Goal: Task Accomplishment & Management: Complete application form

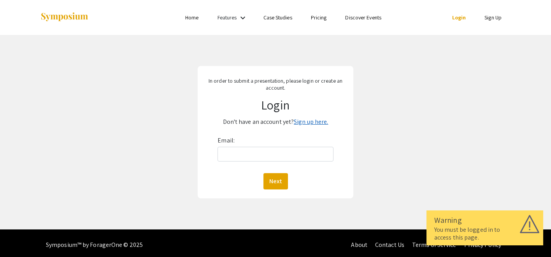
click at [304, 121] on link "Sign up here." at bounding box center [311, 122] width 34 height 8
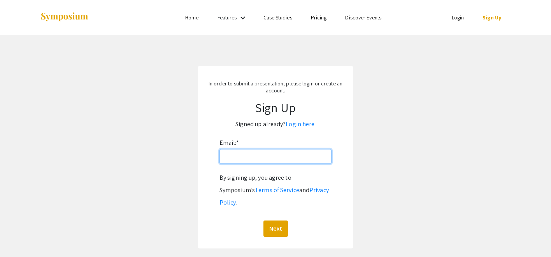
click at [280, 159] on input "Email: *" at bounding box center [275, 156] width 112 height 15
type input "[EMAIL_ADDRESS][DOMAIN_NAME]"
click button "Next" at bounding box center [275, 229] width 24 height 16
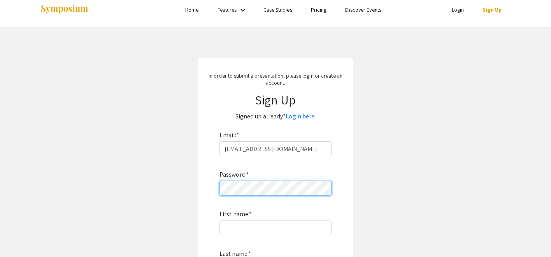
scroll to position [10, 0]
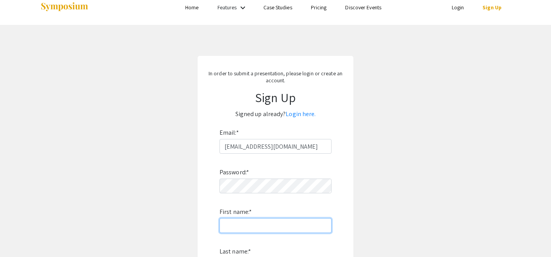
click at [258, 226] on input "First name: *" at bounding box center [275, 226] width 112 height 15
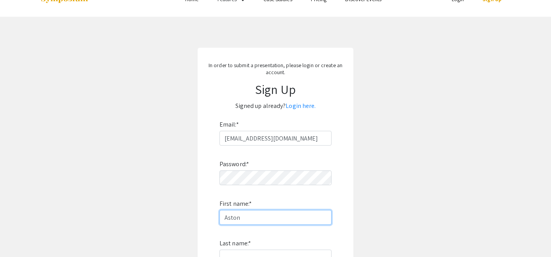
scroll to position [26, 0]
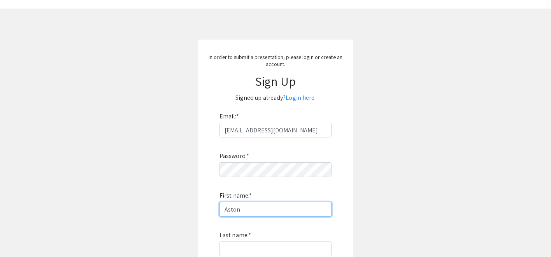
type input "Aston"
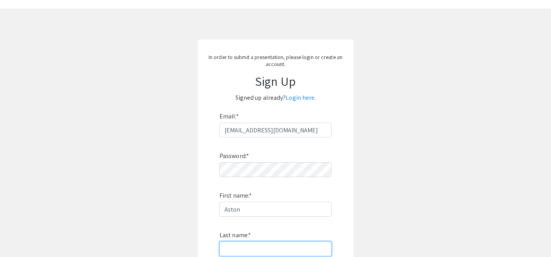
click at [247, 244] on input "Last name: *" at bounding box center [275, 249] width 112 height 15
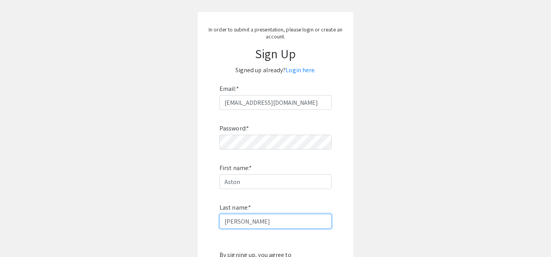
scroll to position [61, 0]
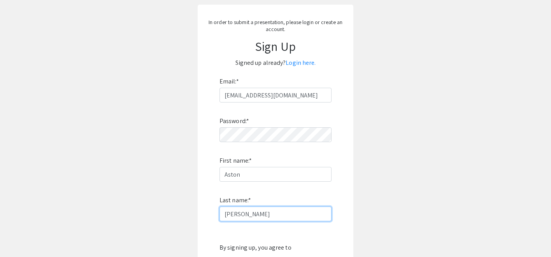
type input "[PERSON_NAME]"
click at [175, 213] on app-signup "In order to submit a presentation, please login or create an account. Sign Up S…" at bounding box center [275, 162] width 551 height 314
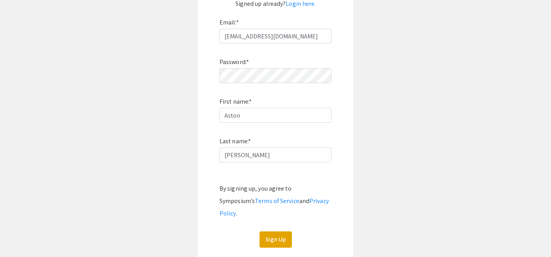
scroll to position [127, 0]
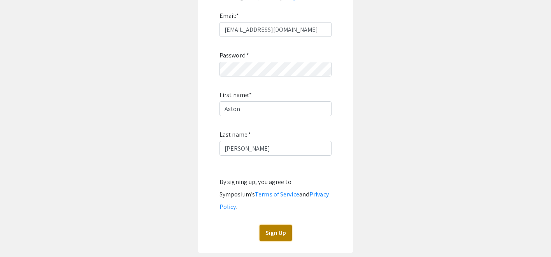
click at [265, 225] on button "Sign Up" at bounding box center [275, 233] width 32 height 16
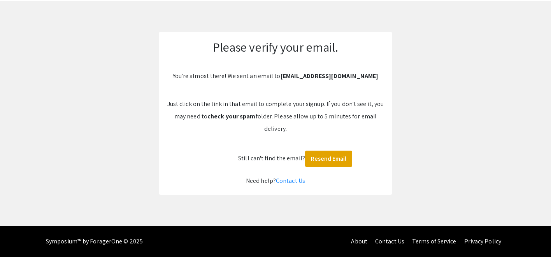
scroll to position [34, 0]
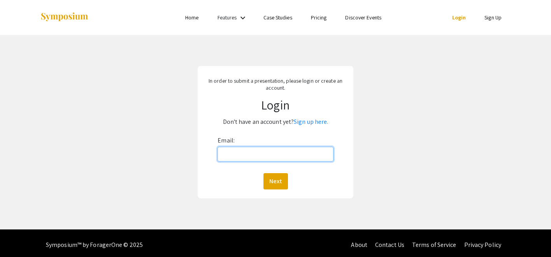
click at [312, 157] on input "Email:" at bounding box center [274, 154] width 115 height 15
type input "[EMAIL_ADDRESS][DOMAIN_NAME]"
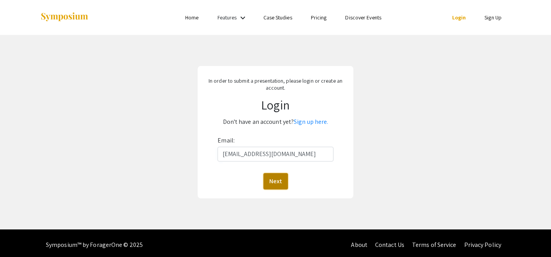
click at [274, 185] on button "Next" at bounding box center [275, 181] width 24 height 16
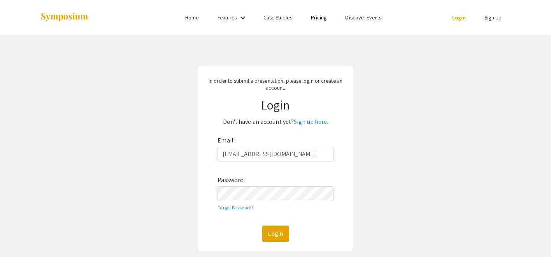
click at [268, 203] on div "Email: avadean@ucwv.edu Password: Forgot Password? Login" at bounding box center [274, 189] width 115 height 108
click at [271, 230] on button "Login" at bounding box center [275, 234] width 27 height 16
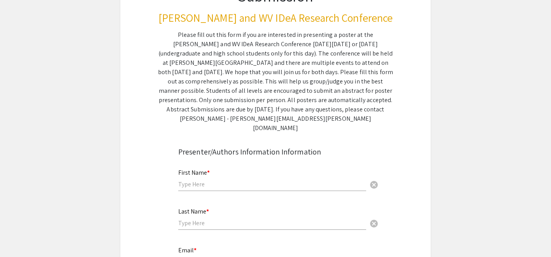
scroll to position [101, 0]
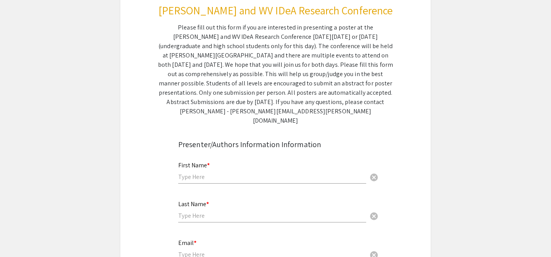
click at [235, 173] on input "text" at bounding box center [272, 177] width 188 height 8
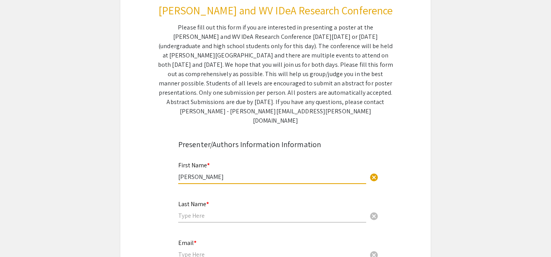
type input "Ashton"
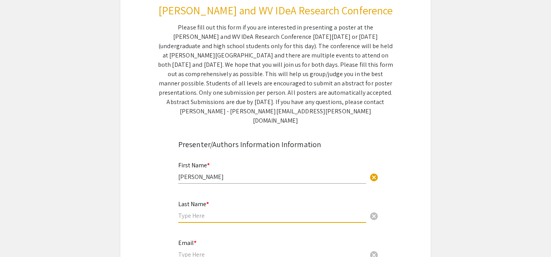
click at [214, 212] on input "text" at bounding box center [272, 216] width 188 height 8
type input "[PERSON_NAME]"
click at [196, 251] on input "email" at bounding box center [272, 255] width 188 height 8
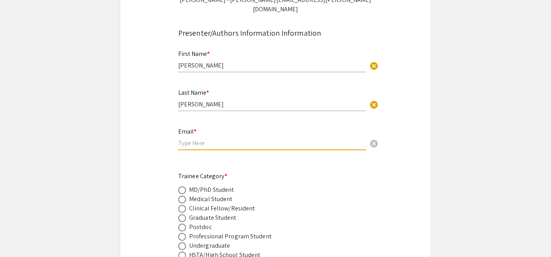
scroll to position [217, 0]
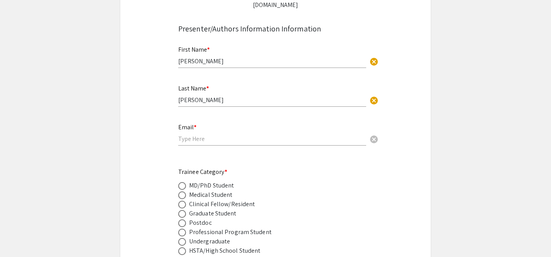
click at [201, 237] on div "Undergraduate" at bounding box center [209, 241] width 41 height 9
click at [184, 238] on span at bounding box center [182, 242] width 8 height 8
click at [184, 238] on input "radio" at bounding box center [182, 242] width 8 height 8
radio input "true"
click at [206, 135] on input "email" at bounding box center [272, 139] width 188 height 8
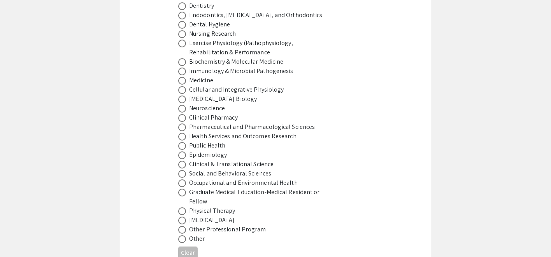
scroll to position [519, 0]
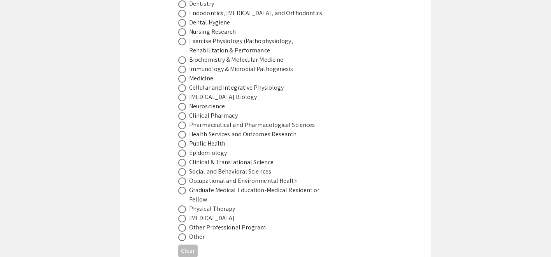
type input "[EMAIL_ADDRESS][DOMAIN_NAME]"
click at [220, 93] on div "Cancer Cell Biology" at bounding box center [223, 97] width 68 height 9
click at [182, 94] on span at bounding box center [182, 98] width 8 height 8
click at [182, 94] on input "radio" at bounding box center [182, 98] width 8 height 8
radio input "true"
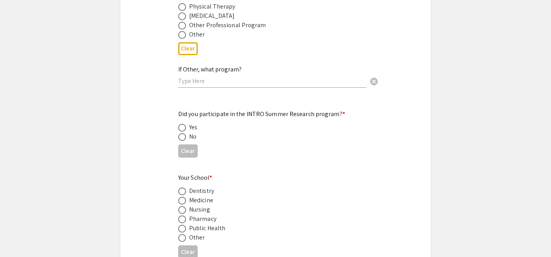
scroll to position [726, 0]
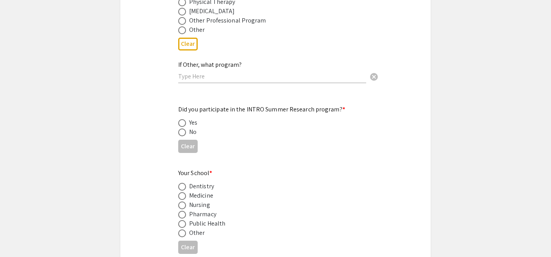
click at [182, 230] on span at bounding box center [182, 234] width 8 height 8
click at [182, 230] on input "radio" at bounding box center [182, 234] width 8 height 8
radio input "true"
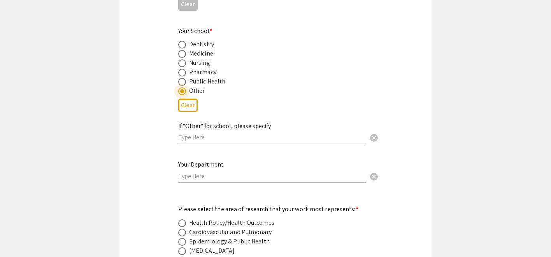
scroll to position [899, 0]
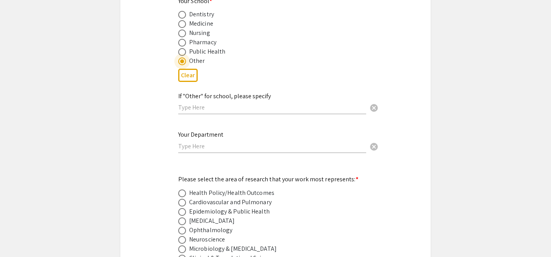
click at [183, 218] on span at bounding box center [182, 222] width 8 height 8
click at [183, 218] on input "radio" at bounding box center [182, 222] width 8 height 8
radio input "true"
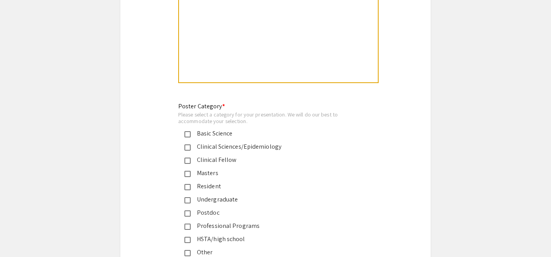
scroll to position [1730, 0]
click at [186, 196] on mat-pseudo-checkbox at bounding box center [187, 199] width 6 height 6
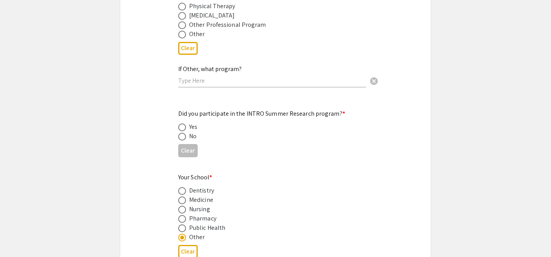
scroll to position [719, 0]
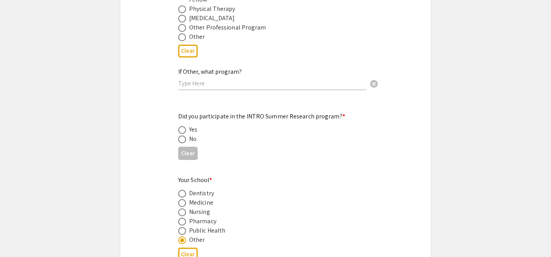
click at [182, 136] on span at bounding box center [182, 140] width 8 height 8
click at [182, 136] on input "radio" at bounding box center [182, 140] width 8 height 8
radio input "true"
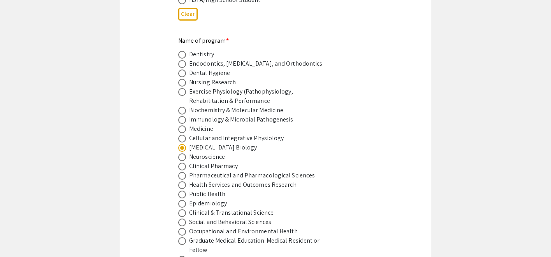
scroll to position [470, 0]
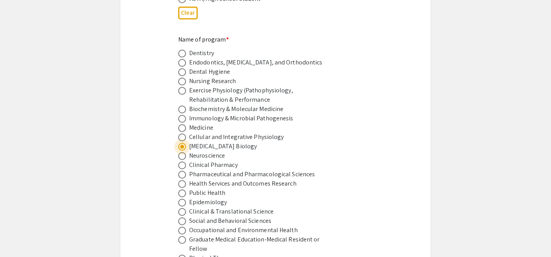
click at [180, 145] on span at bounding box center [182, 147] width 4 height 4
click at [180, 143] on input "radio" at bounding box center [182, 147] width 8 height 8
click at [327, 35] on div "Name of program * Dentistry Endodontics, Prosthodontics, and Orthodontics Denta…" at bounding box center [269, 163] width 182 height 256
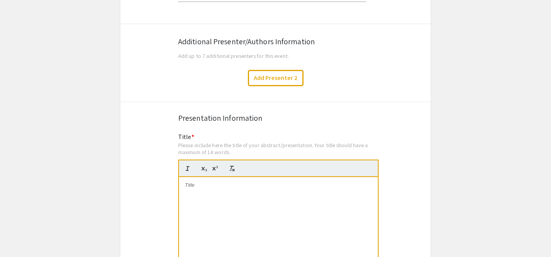
scroll to position [1313, 0]
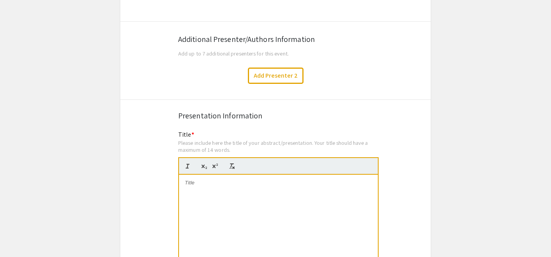
click at [230, 191] on div at bounding box center [278, 233] width 199 height 117
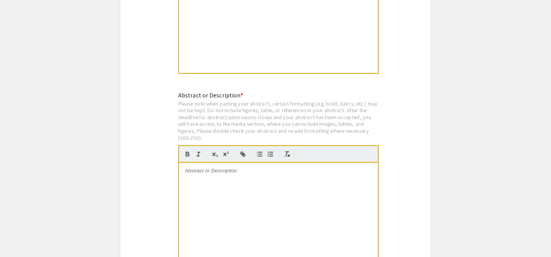
scroll to position [1537, 0]
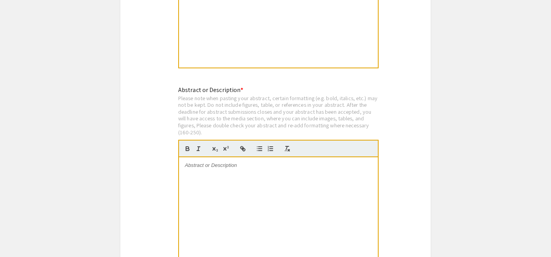
click at [243, 184] on div at bounding box center [278, 215] width 199 height 117
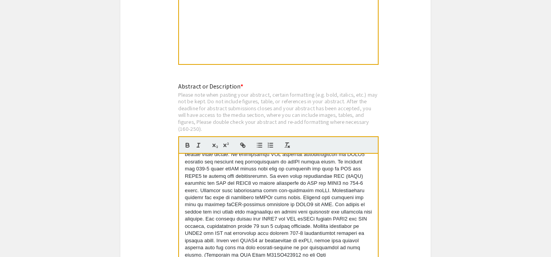
scroll to position [0, 0]
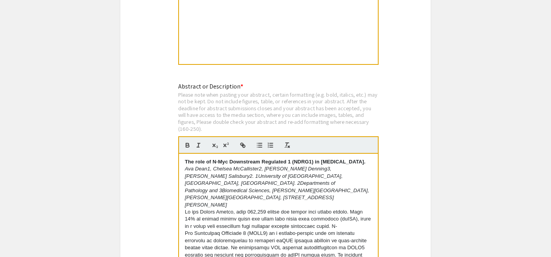
drag, startPoint x: 219, startPoint y: 165, endPoint x: 177, endPoint y: 156, distance: 42.9
click at [177, 156] on div "Abstract or Description * Please note when pasting your abstract, certain forma…" at bounding box center [275, 182] width 206 height 200
copy strong "The role of N-Myc Downstream Regulated 1 (NDRG1) in clear cell renal cell carci…"
click at [193, 166] on em "Ava Dean1, Chelsea McCallister2, Krista Denning3, Travis Salisbury2. 1Universit…" at bounding box center [277, 187] width 185 height 42
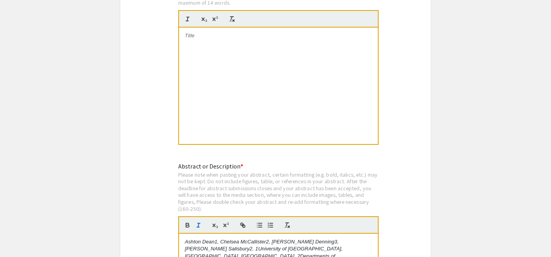
scroll to position [1453, 0]
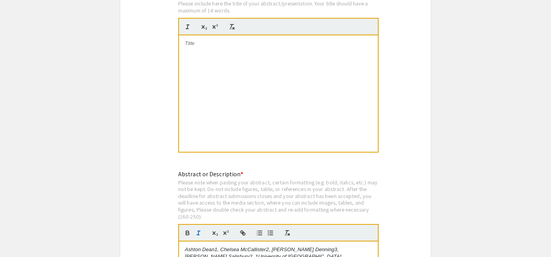
click at [219, 42] on p at bounding box center [278, 43] width 187 height 7
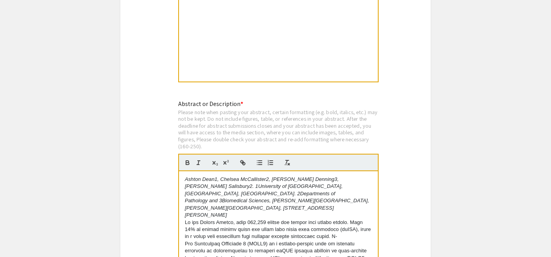
scroll to position [1524, 0]
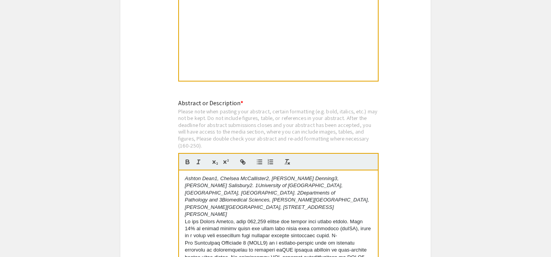
click at [328, 195] on p "Ashton Dean1, Chelsea McCallister2, Krista Denning3, Travis Salisbury2. 1Univer…" at bounding box center [278, 196] width 187 height 43
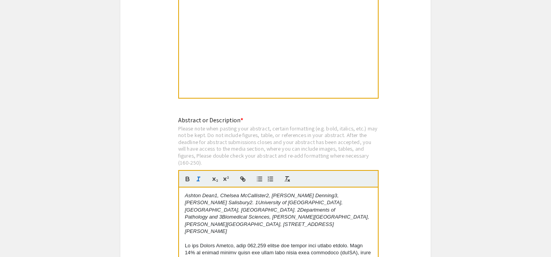
scroll to position [1513, 0]
